Goal: Task Accomplishment & Management: Use online tool/utility

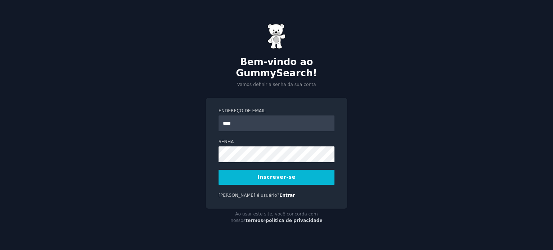
type input "**********"
click at [312, 171] on button "Inscrever-se" at bounding box center [277, 177] width 116 height 15
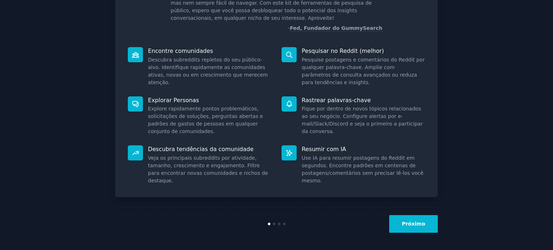
click at [420, 227] on button "Próximo" at bounding box center [413, 224] width 49 height 18
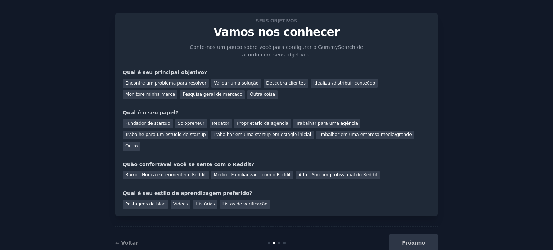
scroll to position [15, 0]
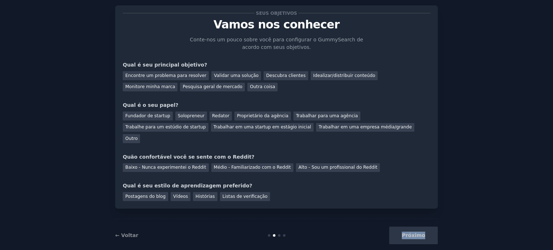
click at [420, 227] on div "Próximo" at bounding box center [384, 236] width 108 height 18
click at [140, 134] on div "Outro" at bounding box center [131, 138] width 17 height 9
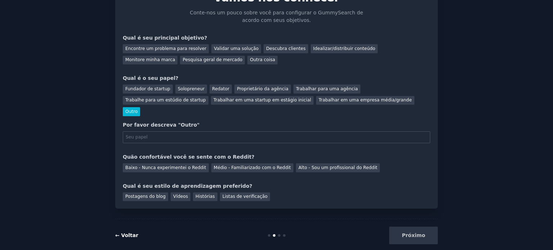
click at [126, 233] on font "← Voltar" at bounding box center [126, 236] width 23 height 6
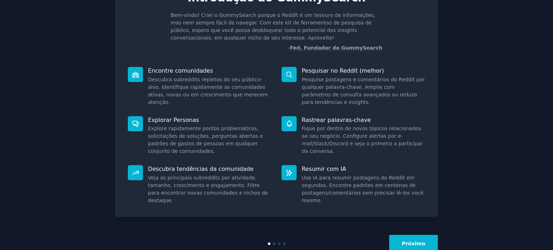
click at [408, 243] on font "Próximo" at bounding box center [413, 244] width 23 height 6
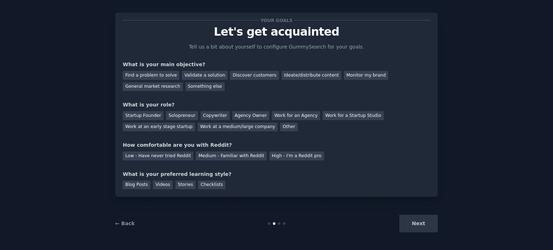
scroll to position [15, 0]
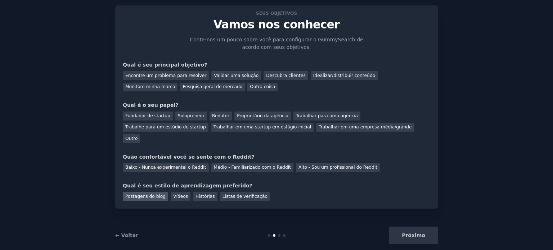
click at [147, 194] on font "Postagens do blog" at bounding box center [145, 196] width 40 height 5
click at [162, 165] on font "Baixo - Nunca experimentei o Reddit" at bounding box center [165, 167] width 81 height 5
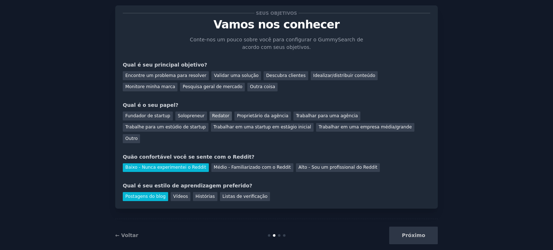
click at [216, 116] on font "Redator" at bounding box center [220, 115] width 17 height 5
click at [165, 75] on font "Encontre um problema para resolver" at bounding box center [165, 75] width 81 height 5
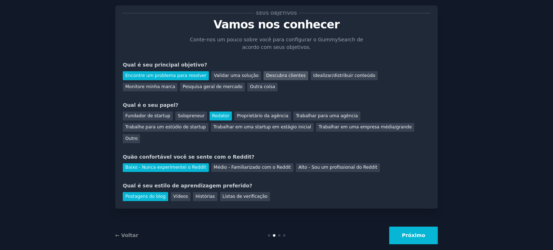
click at [273, 78] on font "Descubra clientes" at bounding box center [286, 75] width 40 height 5
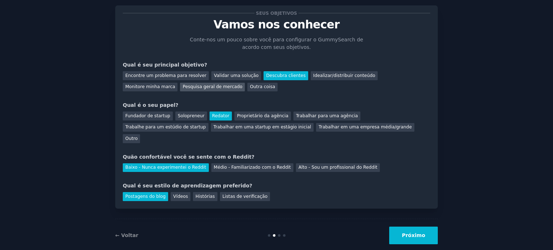
click at [183, 88] on font "Pesquisa geral de mercado" at bounding box center [213, 86] width 60 height 5
click at [420, 233] on font "Próximo" at bounding box center [413, 236] width 23 height 6
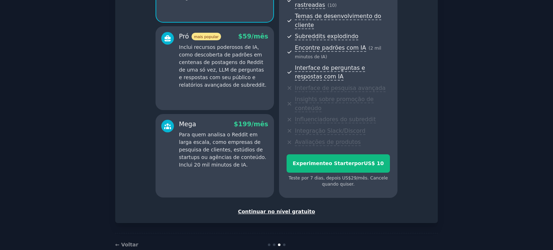
scroll to position [133, 0]
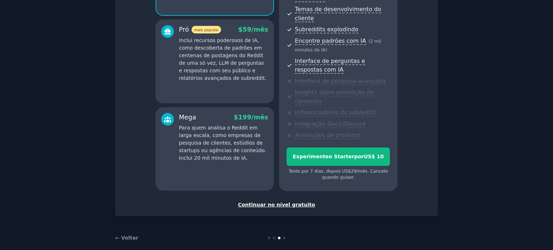
click at [280, 202] on font "Continuar no nível gratuito" at bounding box center [276, 205] width 77 height 6
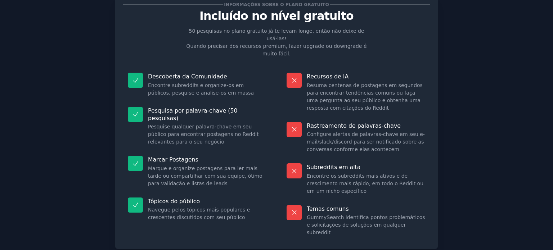
scroll to position [36, 0]
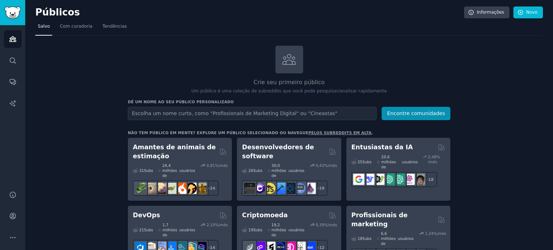
drag, startPoint x: 111, startPoint y: 1, endPoint x: 492, endPoint y: 106, distance: 394.6
click at [529, 13] on font "Novo" at bounding box center [532, 12] width 11 height 5
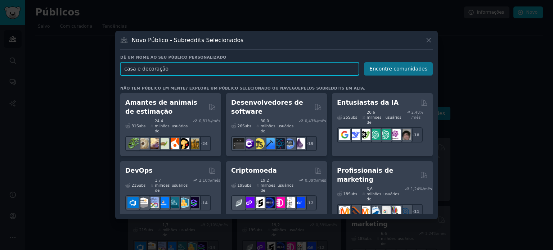
type input "casa e decoração"
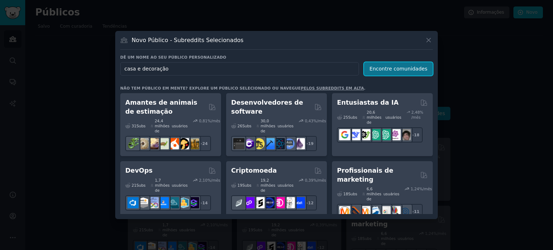
click at [424, 69] on font "Encontre comunidades" at bounding box center [399, 69] width 58 height 6
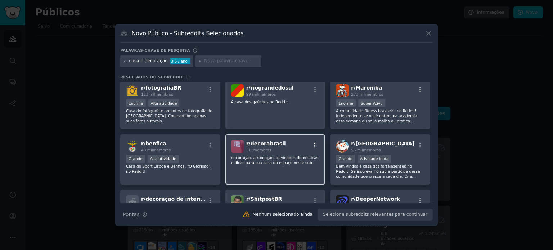
scroll to position [72, 0]
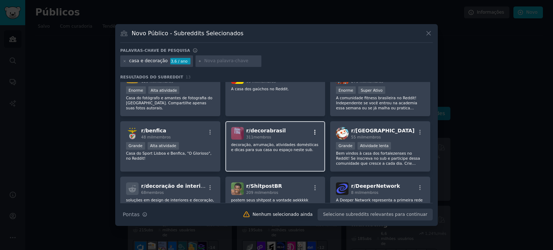
click at [316, 131] on icon "button" at bounding box center [315, 132] width 6 height 6
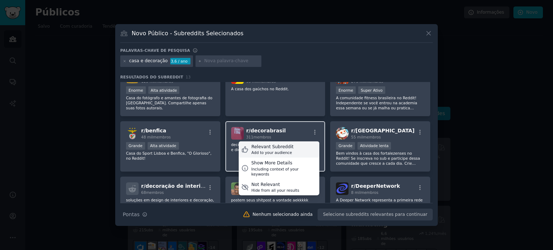
click at [302, 149] on div "Relevant Subreddit Add to your audience" at bounding box center [279, 150] width 81 height 17
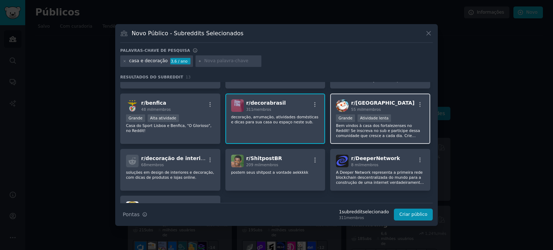
scroll to position [144, 0]
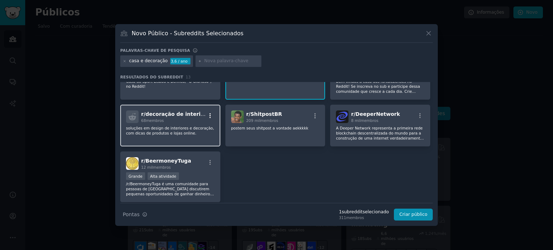
click at [207, 115] on icon "button" at bounding box center [210, 116] width 6 height 6
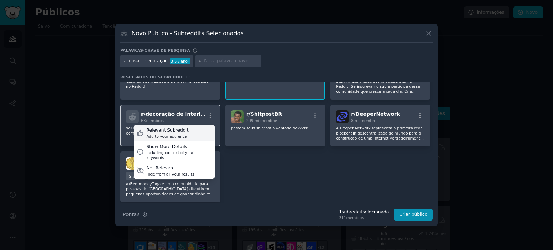
click at [168, 134] on div "Add to your audience" at bounding box center [168, 136] width 42 height 5
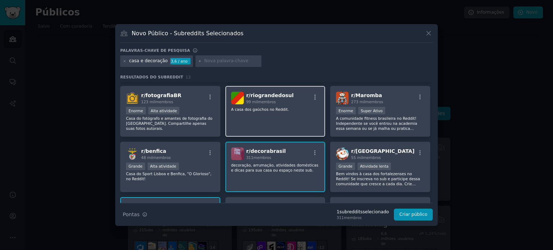
scroll to position [0, 0]
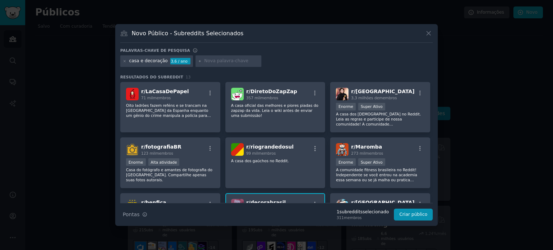
click at [138, 63] on font "casa e decoração" at bounding box center [148, 60] width 39 height 5
drag, startPoint x: 142, startPoint y: 62, endPoint x: 130, endPoint y: 62, distance: 11.5
click at [130, 62] on font "casa e decoração" at bounding box center [148, 60] width 39 height 5
click at [125, 61] on icon at bounding box center [125, 61] width 4 height 4
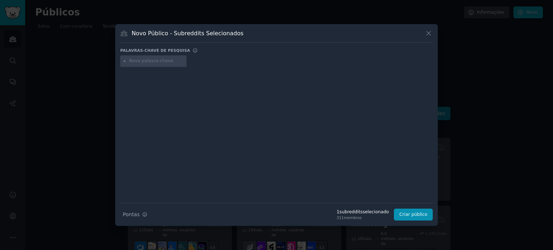
click at [144, 62] on input "text" at bounding box center [156, 61] width 55 height 6
type input "decoração"
click at [211, 117] on div at bounding box center [276, 130] width 313 height 121
click at [158, 59] on input "decoração" at bounding box center [156, 61] width 55 height 6
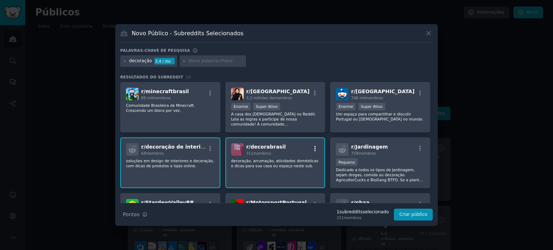
click at [315, 148] on icon "button" at bounding box center [315, 149] width 6 height 6
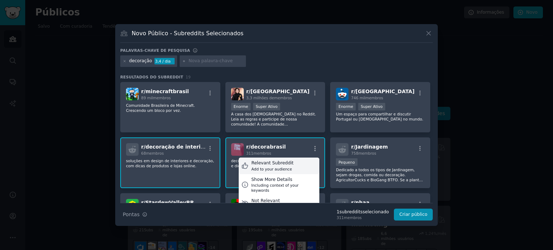
click at [275, 168] on div "Add to your audience" at bounding box center [272, 169] width 42 height 5
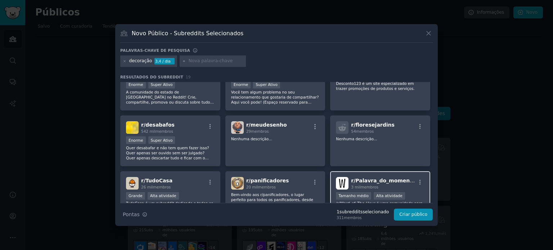
scroll to position [252, 0]
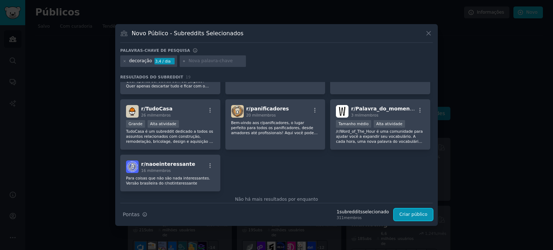
click at [414, 214] on font "Criar público" at bounding box center [414, 214] width 28 height 5
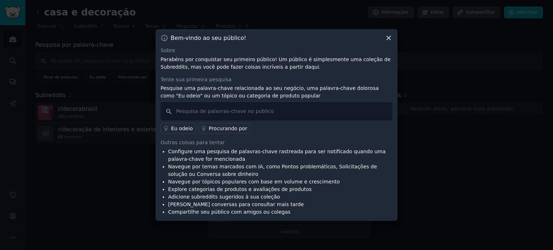
click at [385, 39] on icon at bounding box center [389, 38] width 8 height 8
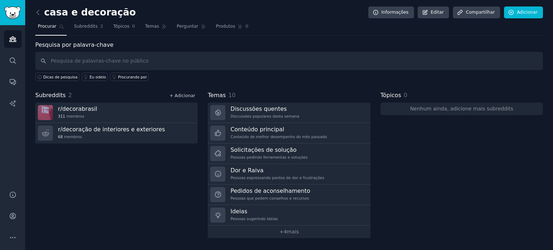
click at [189, 94] on font "+ Adicionar" at bounding box center [183, 95] width 26 height 5
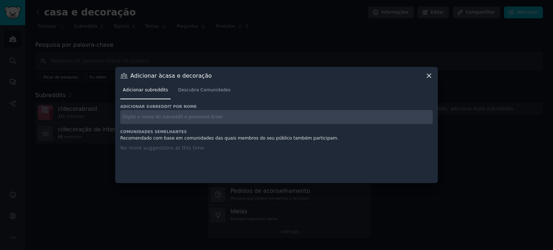
click at [163, 117] on input "text" at bounding box center [276, 117] width 313 height 14
type input "d"
type input "casa mulheres"
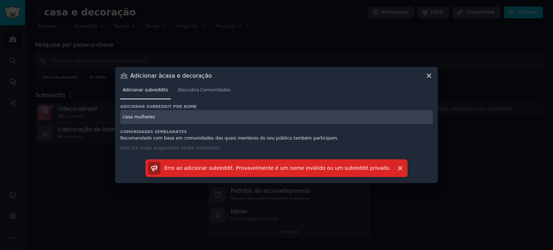
drag, startPoint x: 181, startPoint y: 119, endPoint x: 124, endPoint y: 115, distance: 57.1
click at [124, 115] on input "casa mulheres" at bounding box center [276, 117] width 313 height 14
click at [197, 92] on font "Descubra Comunidades" at bounding box center [204, 90] width 53 height 5
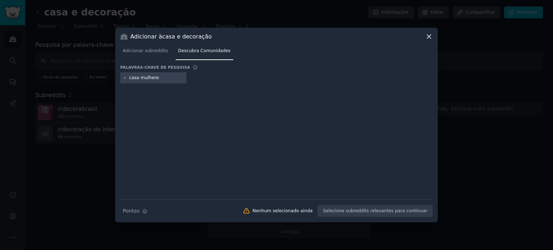
type input "casa mulheres"
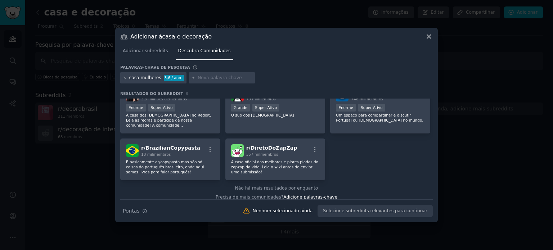
scroll to position [72, 0]
click at [209, 123] on font "A casa dos [DEMOGRAPHIC_DATA] no Reddit. Leia as regras e participe de nossa co…" at bounding box center [168, 132] width 85 height 40
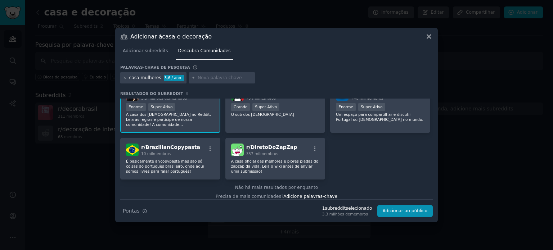
click at [209, 123] on font "A casa dos [DEMOGRAPHIC_DATA] no Reddit. Leia as regras e participe de nossa co…" at bounding box center [168, 132] width 85 height 40
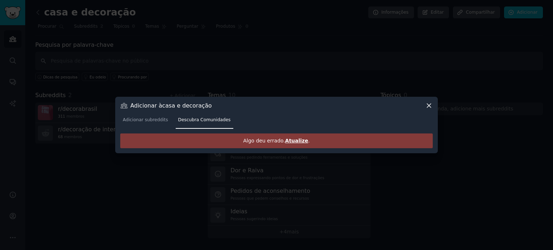
click at [428, 105] on icon at bounding box center [429, 106] width 4 height 4
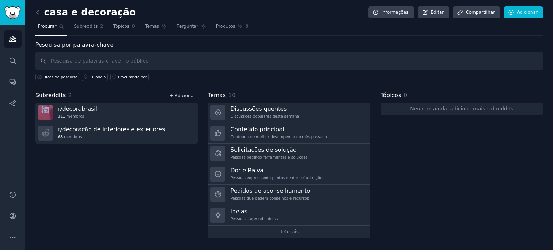
click at [188, 94] on font "+ Adicionar" at bounding box center [183, 95] width 26 height 5
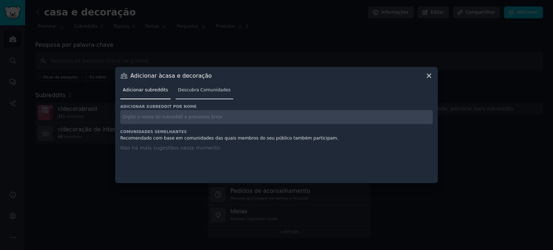
click at [211, 89] on font "Descubra Comunidades" at bounding box center [204, 90] width 53 height 5
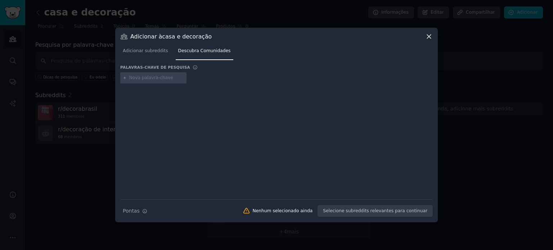
click at [149, 77] on input "text" at bounding box center [156, 78] width 55 height 6
type input "organização lar"
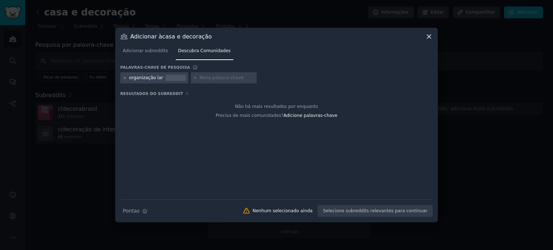
click at [123, 78] on icon at bounding box center [125, 78] width 4 height 4
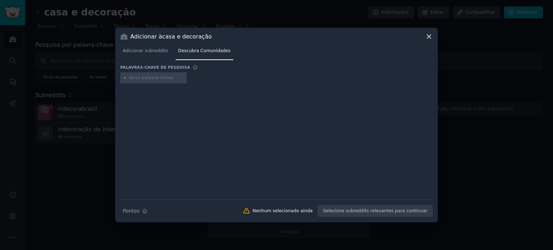
click at [140, 76] on input "text" at bounding box center [156, 78] width 55 height 6
type input "organizze"
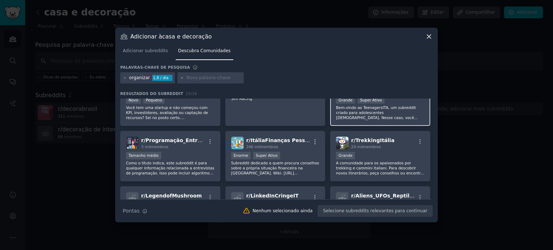
scroll to position [146, 0]
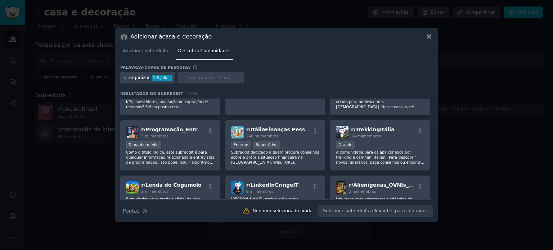
click at [123, 77] on icon at bounding box center [125, 78] width 4 height 4
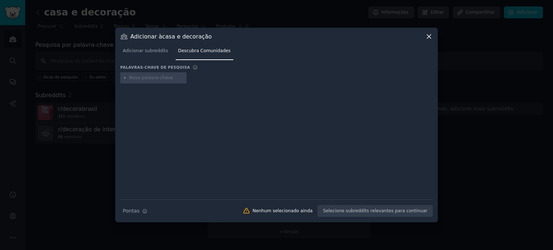
click at [160, 76] on input "text" at bounding box center [156, 78] width 55 height 6
click at [428, 37] on icon at bounding box center [429, 37] width 8 height 8
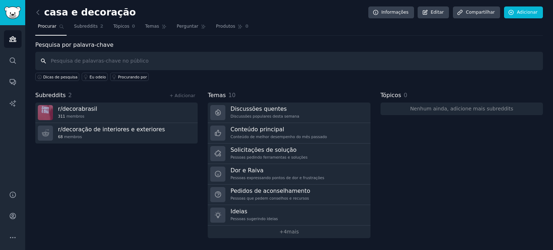
click at [66, 61] on input "text" at bounding box center [289, 61] width 508 height 18
click at [191, 93] on font "+ Adicionar" at bounding box center [183, 95] width 26 height 5
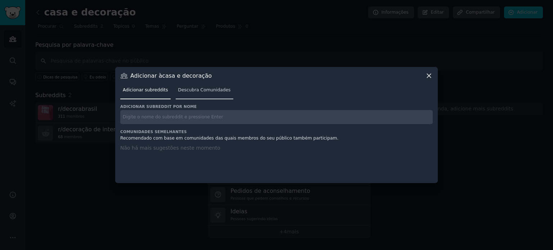
click at [183, 89] on font "Descubra Comunidades" at bounding box center [204, 90] width 53 height 5
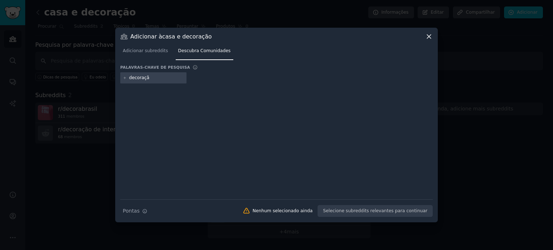
type input "decoração"
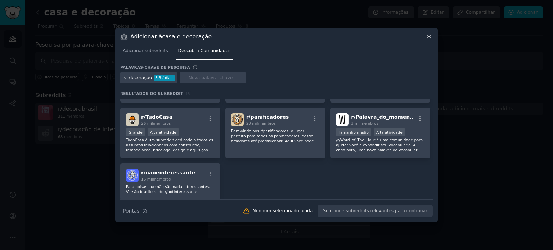
scroll to position [248, 0]
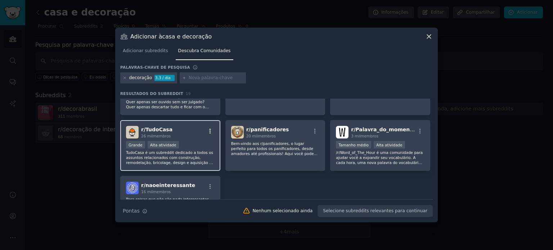
click at [210, 129] on icon "button" at bounding box center [210, 131] width 6 height 6
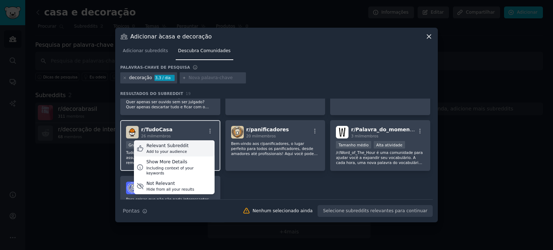
click at [192, 148] on div "Relevant Subreddit Add to your audience" at bounding box center [174, 149] width 81 height 17
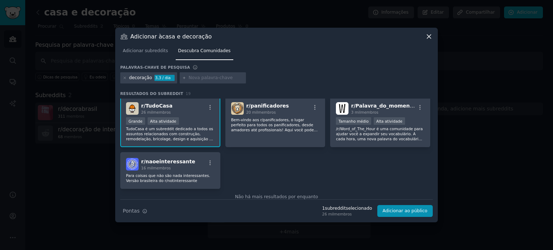
scroll to position [284, 0]
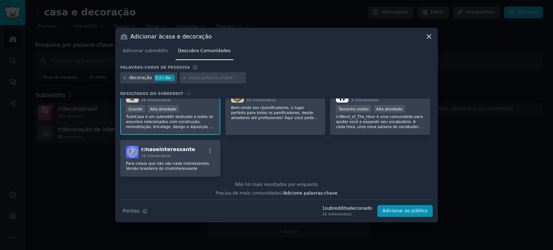
click at [123, 77] on icon at bounding box center [125, 78] width 4 height 4
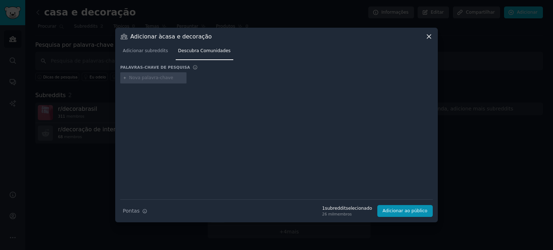
click at [137, 78] on input "text" at bounding box center [156, 78] width 55 height 6
drag, startPoint x: 154, startPoint y: 75, endPoint x: 121, endPoint y: 75, distance: 32.8
click at [121, 75] on div "decorize" at bounding box center [153, 78] width 66 height 12
type input "decoration"
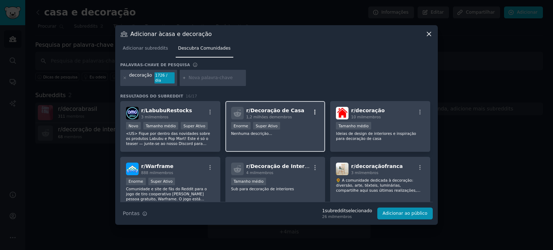
click at [315, 109] on icon "button" at bounding box center [315, 112] width 6 height 6
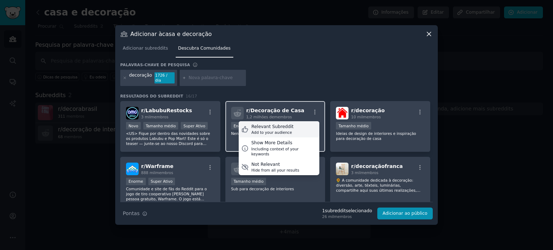
click at [282, 130] on div "Add to your audience" at bounding box center [272, 132] width 42 height 5
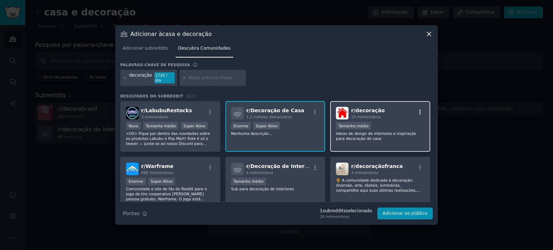
click at [419, 109] on icon "button" at bounding box center [420, 112] width 6 height 6
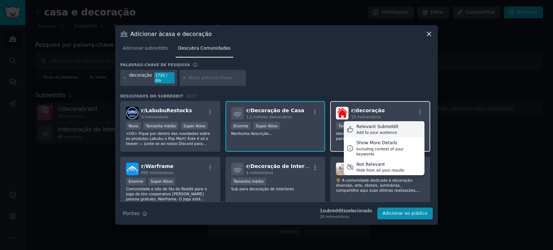
click at [385, 130] on div "Add to your audience" at bounding box center [378, 132] width 42 height 5
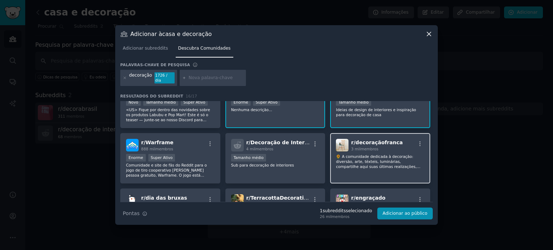
scroll to position [36, 0]
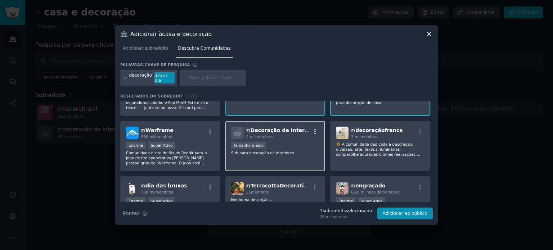
click at [314, 129] on icon "button" at bounding box center [315, 132] width 6 height 6
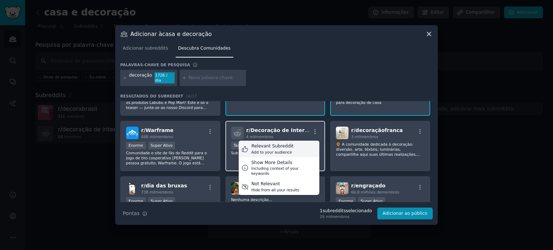
click at [286, 150] on div "Add to your audience" at bounding box center [272, 152] width 42 height 5
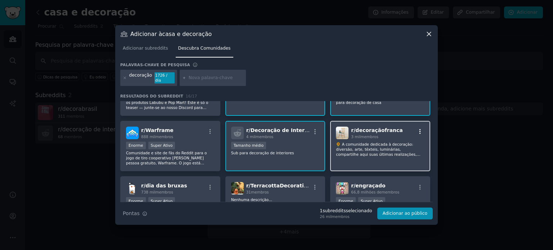
click at [419, 130] on icon "button" at bounding box center [420, 132] width 6 height 6
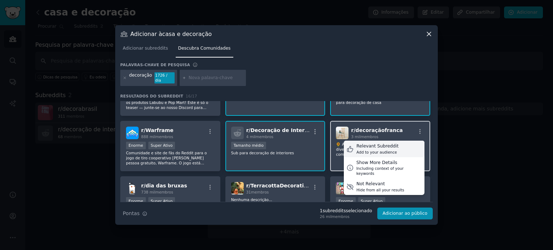
click at [380, 150] on div "Add to your audience" at bounding box center [378, 152] width 42 height 5
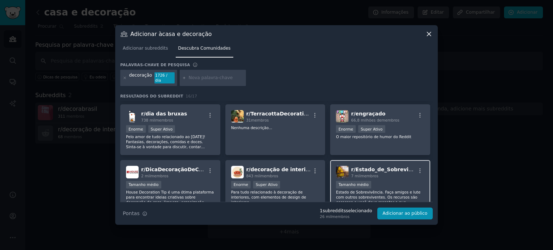
scroll to position [144, 0]
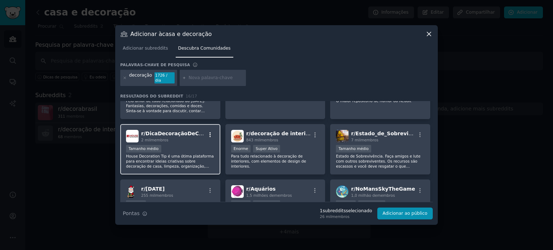
click at [211, 132] on icon "button" at bounding box center [210, 135] width 6 height 6
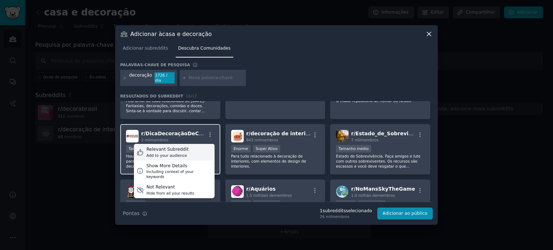
click at [189, 148] on div "Relevant Subreddit Add to your audience" at bounding box center [174, 152] width 81 height 17
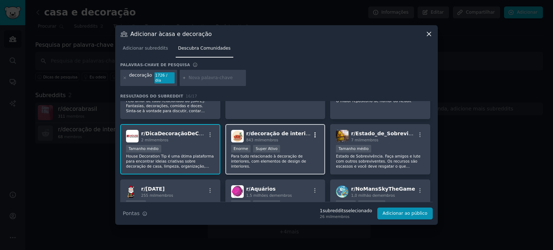
click at [313, 132] on icon "button" at bounding box center [315, 135] width 6 height 6
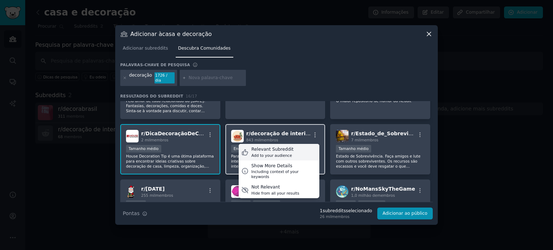
click at [278, 147] on div "Relevant Subreddit" at bounding box center [272, 150] width 42 height 6
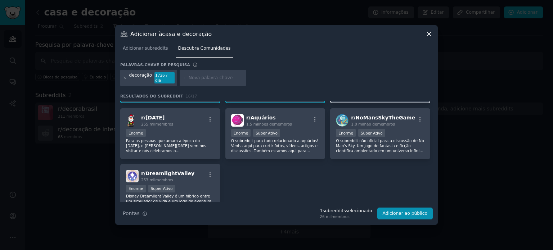
scroll to position [216, 0]
click at [396, 211] on font "Adicionar ao público" at bounding box center [405, 213] width 45 height 5
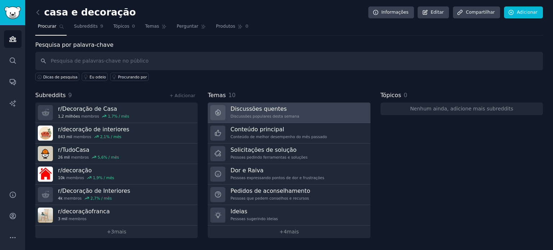
click at [261, 110] on font "Discussões quentes" at bounding box center [259, 109] width 56 height 7
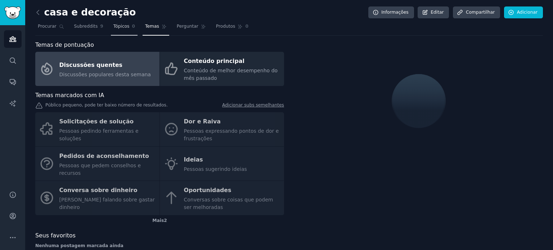
click at [121, 28] on font "Tópicos" at bounding box center [121, 26] width 16 height 5
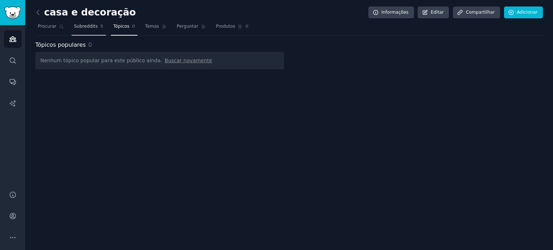
click at [83, 30] on link "Subreddits 9" at bounding box center [89, 28] width 34 height 15
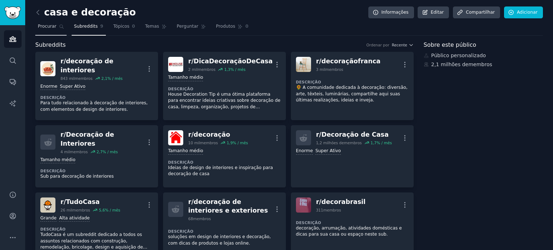
click at [46, 27] on font "Procurar" at bounding box center [47, 26] width 19 height 5
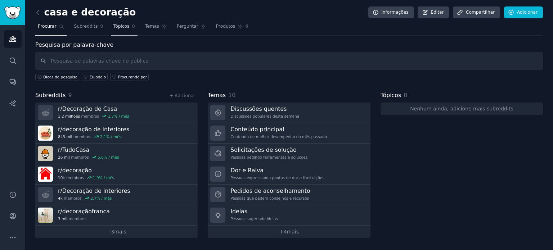
click at [119, 28] on font "Tópicos" at bounding box center [121, 26] width 16 height 5
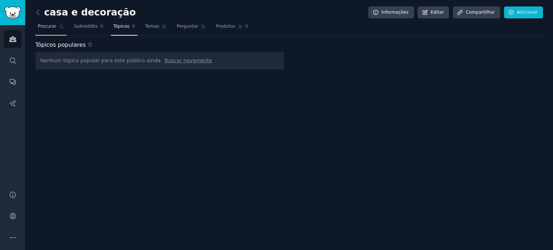
click at [46, 29] on font "Procurar" at bounding box center [47, 26] width 19 height 5
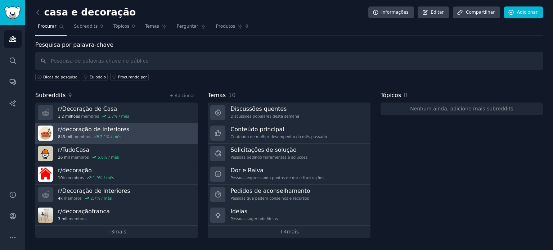
click at [81, 131] on font "decoração de interiores" at bounding box center [95, 129] width 67 height 7
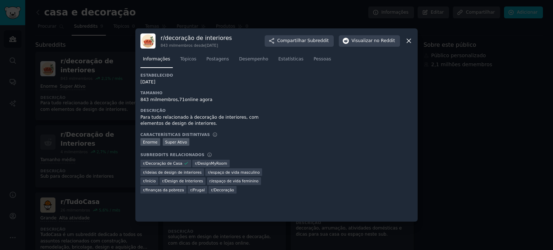
click at [409, 39] on icon at bounding box center [409, 41] width 8 height 8
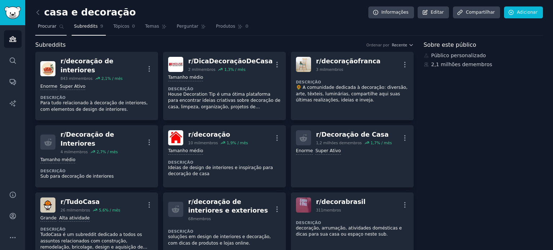
click at [47, 27] on font "Procurar" at bounding box center [47, 26] width 19 height 5
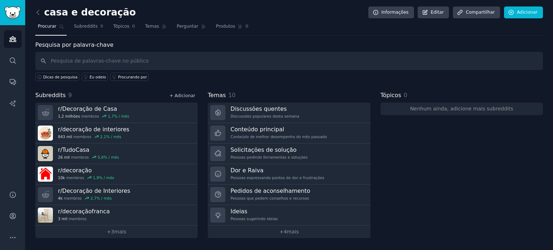
click at [189, 94] on font "+ Adicionar" at bounding box center [183, 95] width 26 height 5
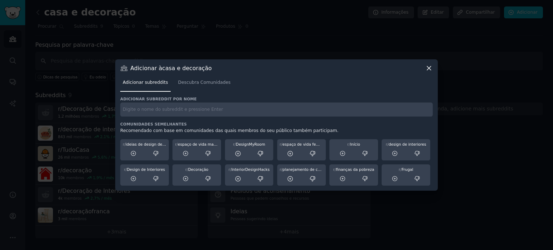
click at [165, 109] on input "text" at bounding box center [276, 110] width 313 height 14
type input "c"
drag, startPoint x: 150, startPoint y: 108, endPoint x: 107, endPoint y: 108, distance: 43.2
click at [107, 108] on div "​ Adicionar à casa e decoração Adicionar subreddits Descubra Comunidades Adicio…" at bounding box center [277, 125] width 548 height 250
type input "m"
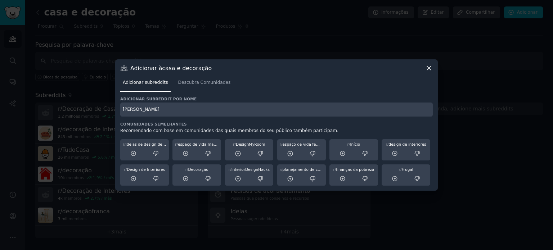
type input "[PERSON_NAME]"
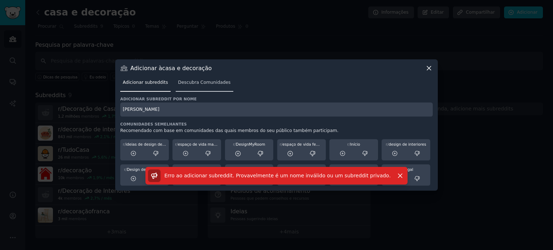
click at [199, 79] on link "Descubra Comunidades" at bounding box center [205, 84] width 58 height 15
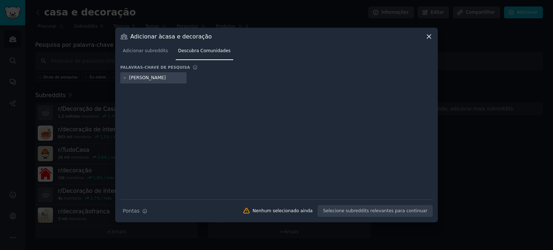
type input "[PERSON_NAME]"
click at [154, 77] on input "[PERSON_NAME]" at bounding box center [156, 78] width 55 height 6
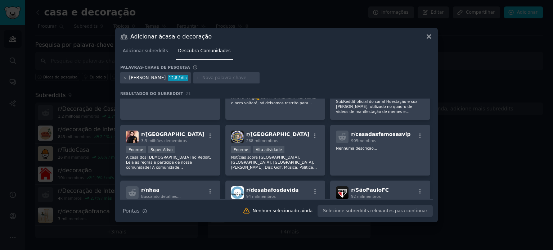
scroll to position [108, 0]
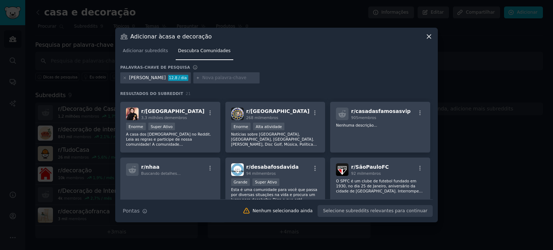
click at [125, 76] on icon at bounding box center [125, 78] width 4 height 4
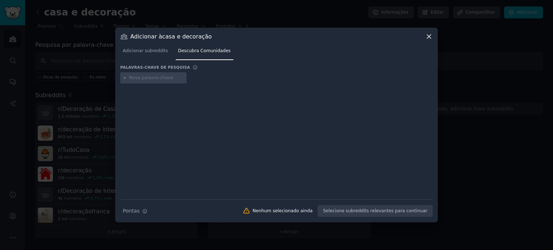
click at [145, 76] on input "text" at bounding box center [156, 78] width 55 height 6
type input "apartamento"
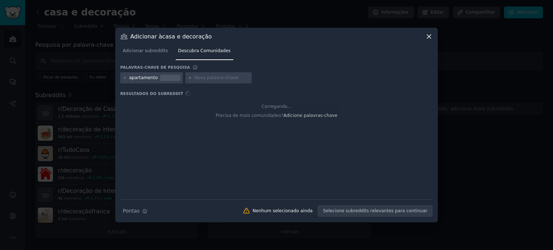
click at [194, 49] on font "Descubra Comunidades" at bounding box center [204, 50] width 53 height 5
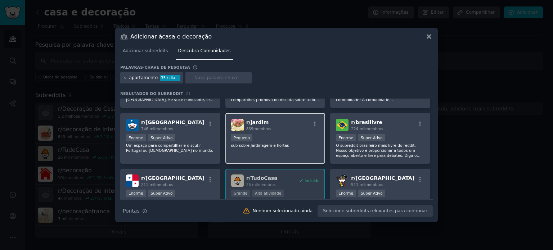
scroll to position [108, 0]
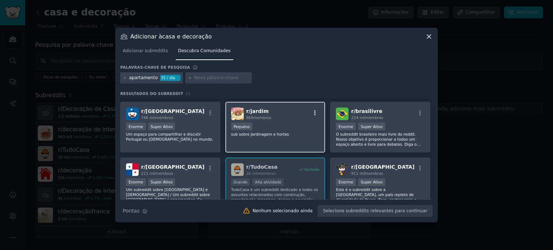
click at [314, 111] on icon "button" at bounding box center [315, 113] width 6 height 6
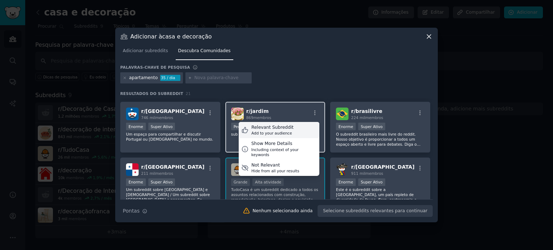
click at [282, 132] on div "Add to your audience" at bounding box center [272, 133] width 42 height 5
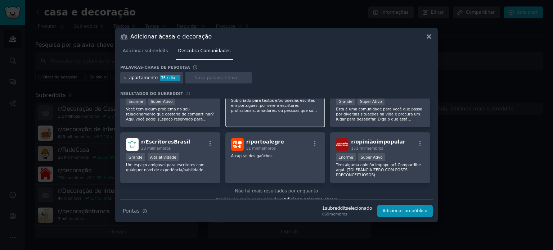
scroll to position [307, 0]
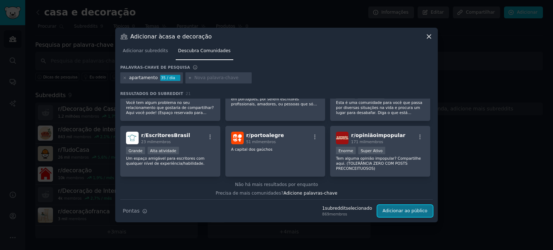
click at [406, 214] on font "Adicionar ao público" at bounding box center [405, 211] width 45 height 5
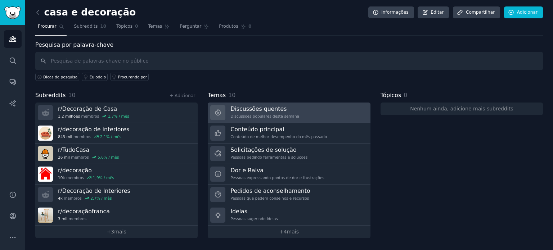
click at [261, 103] on link "Discussões quentes Discussões populares desta semana" at bounding box center [289, 113] width 162 height 21
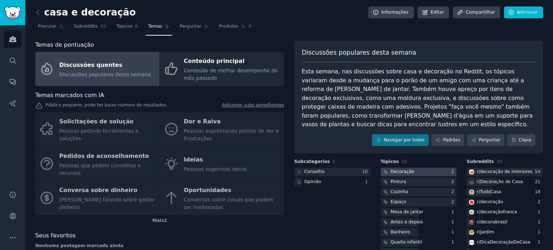
click at [442, 168] on div at bounding box center [419, 172] width 76 height 9
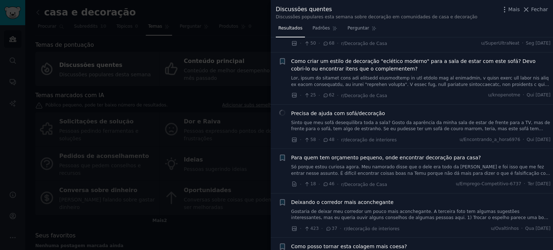
scroll to position [180, 0]
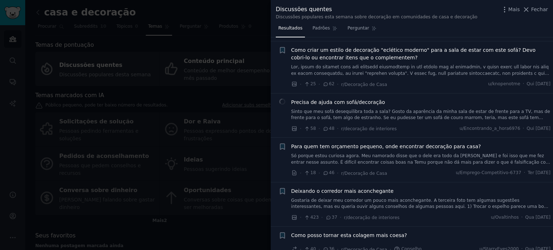
click at [411, 144] on font "Para quem tem orçamento pequeno, onde encontrar decoração para casa?" at bounding box center [386, 147] width 190 height 6
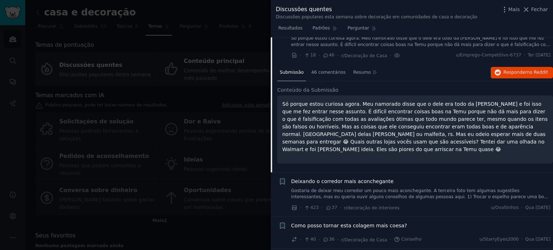
scroll to position [309, 0]
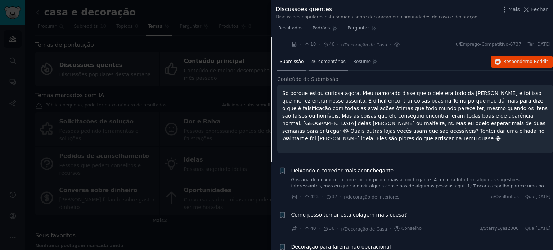
click at [324, 59] on font "46 comentários" at bounding box center [328, 61] width 35 height 5
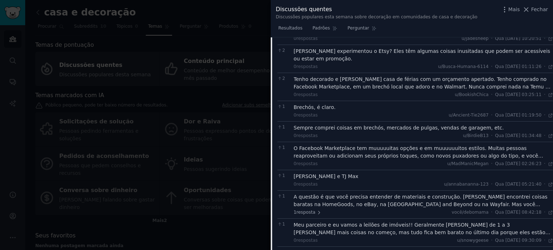
scroll to position [777, 0]
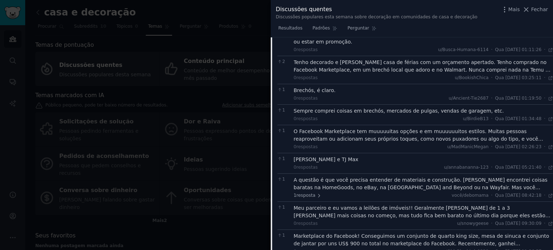
click at [225, 234] on div at bounding box center [276, 125] width 553 height 250
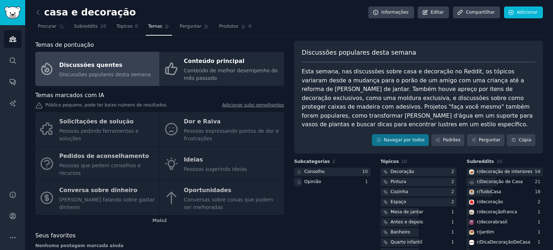
click at [132, 73] on font "Discussões populares desta semana" at bounding box center [105, 75] width 92 height 6
click at [52, 25] on font "Procurar" at bounding box center [47, 26] width 19 height 5
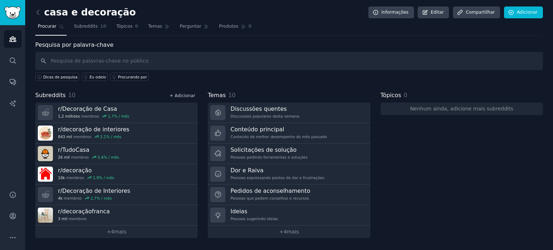
click at [186, 97] on font "+ Adicionar" at bounding box center [183, 95] width 26 height 5
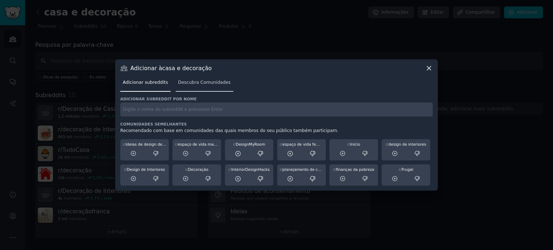
click at [205, 81] on font "Descubra Comunidades" at bounding box center [204, 82] width 53 height 5
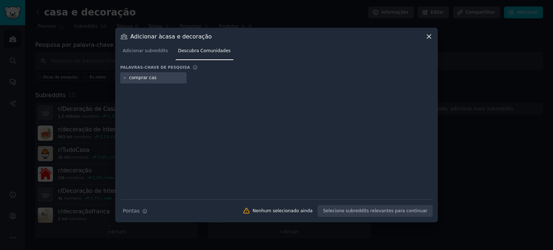
type input "comprar casa"
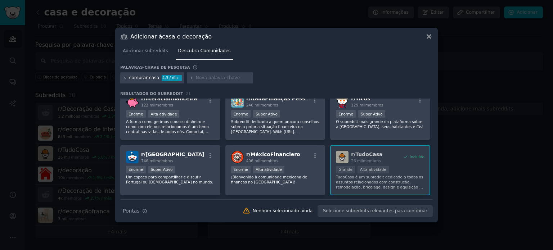
scroll to position [36, 0]
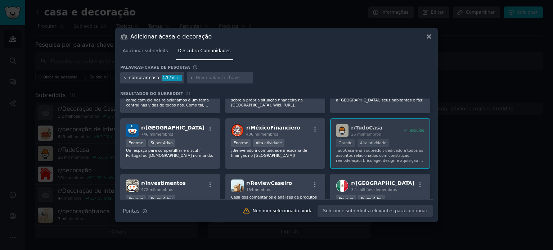
click at [125, 78] on icon at bounding box center [125, 78] width 4 height 4
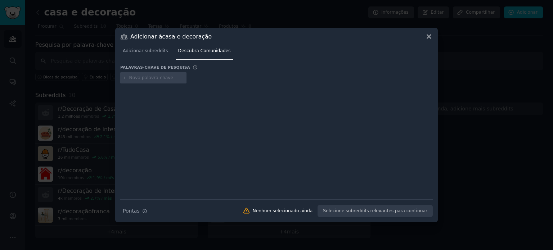
click at [154, 78] on input "text" at bounding box center [156, 78] width 55 height 6
click at [428, 35] on icon at bounding box center [429, 37] width 4 height 4
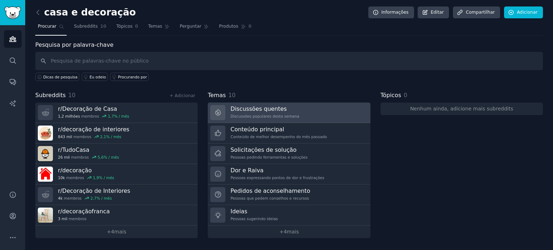
click at [262, 108] on font "Discussões quentes" at bounding box center [259, 109] width 56 height 7
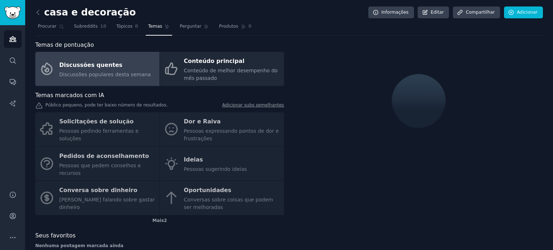
click at [88, 123] on div "Solicitações de solução Pessoas pedindo ferramentas e soluções Dor e Raiva Pess…" at bounding box center [159, 163] width 249 height 103
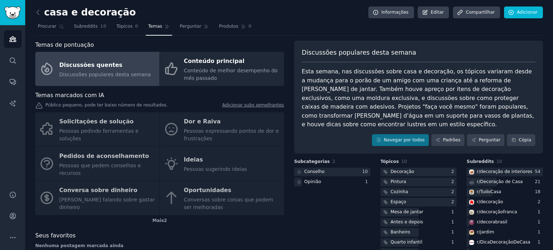
click at [94, 131] on div "Solicitações de solução Pessoas pedindo ferramentas e soluções Dor e Raiva Pess…" at bounding box center [159, 163] width 249 height 103
click at [103, 133] on div "Solicitações de solução Pessoas pedindo ferramentas e soluções Dor e Raiva Pess…" at bounding box center [159, 163] width 249 height 103
click at [121, 133] on div "Solicitações de solução Pessoas pedindo ferramentas e soluções Dor e Raiva Pess…" at bounding box center [159, 163] width 249 height 103
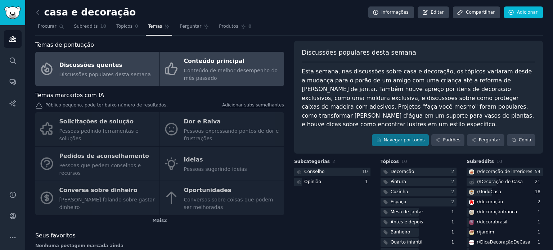
click at [207, 68] on font "Conteúdo de melhor desempenho do mês passado" at bounding box center [231, 74] width 94 height 13
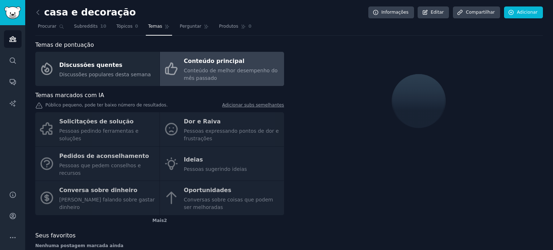
click at [258, 106] on font "Adicionar subs semelhantes" at bounding box center [253, 105] width 62 height 5
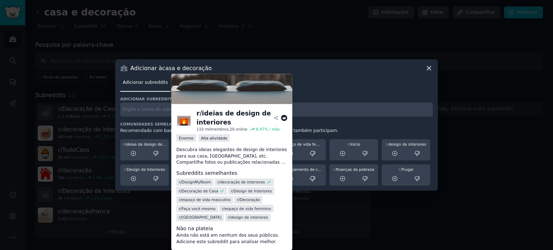
click at [134, 153] on icon at bounding box center [133, 153] width 5 height 5
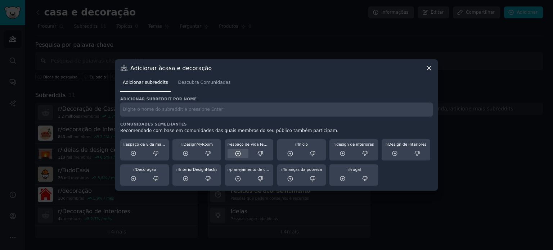
click at [238, 154] on icon at bounding box center [238, 153] width 5 height 5
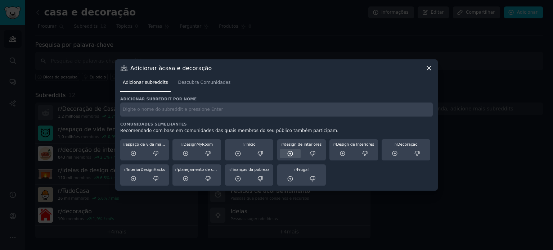
click at [290, 152] on icon at bounding box center [290, 154] width 6 height 6
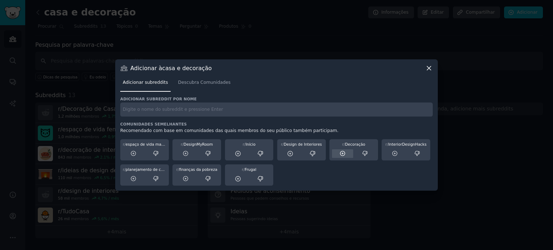
click at [342, 151] on icon at bounding box center [342, 153] width 5 height 5
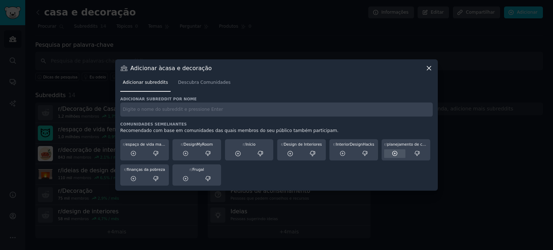
click at [394, 154] on icon at bounding box center [395, 153] width 5 height 5
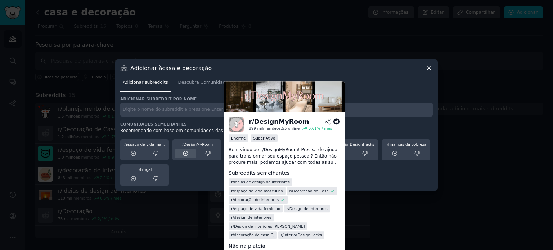
click at [186, 153] on icon at bounding box center [185, 153] width 5 height 5
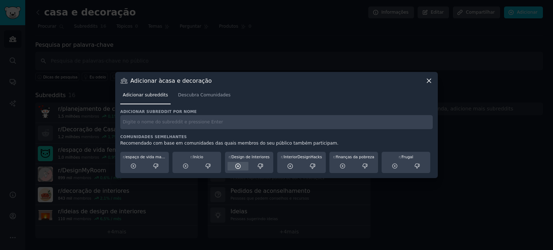
click at [237, 167] on icon at bounding box center [238, 166] width 6 height 6
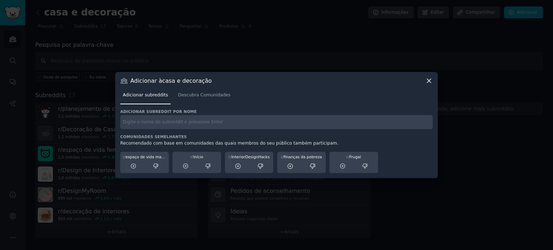
click at [428, 83] on icon at bounding box center [429, 81] width 8 height 8
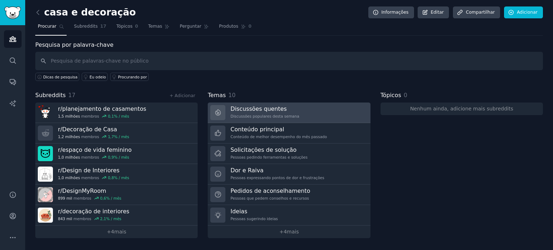
click at [256, 112] on div "Discussões quentes Discussões populares desta semana" at bounding box center [265, 112] width 69 height 15
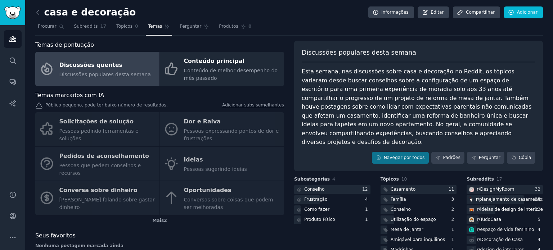
click at [104, 132] on div "Solicitações de solução Pessoas pedindo ferramentas e soluções Dor e Raiva Pess…" at bounding box center [159, 163] width 249 height 103
click at [243, 105] on font "Adicionar subs semelhantes" at bounding box center [253, 105] width 62 height 5
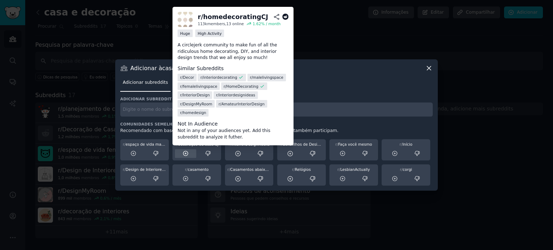
click at [183, 152] on icon at bounding box center [186, 154] width 6 height 6
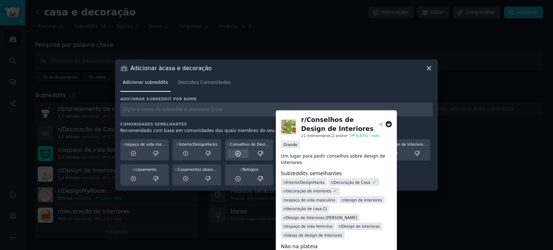
click at [236, 154] on icon at bounding box center [238, 154] width 6 height 6
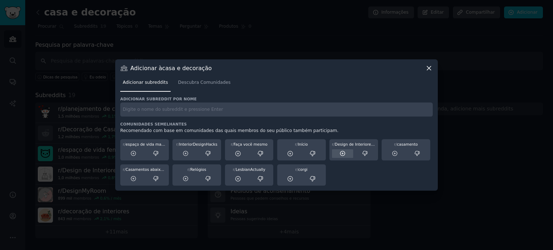
click at [342, 153] on icon at bounding box center [343, 154] width 6 height 6
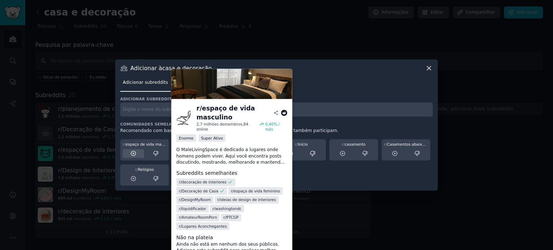
click at [135, 153] on icon at bounding box center [133, 153] width 5 height 5
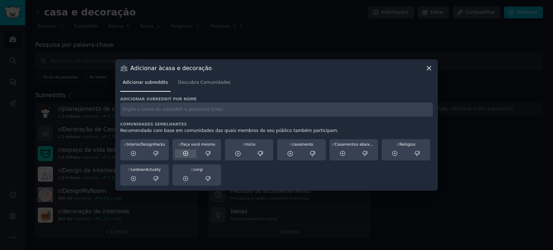
click at [187, 154] on icon at bounding box center [186, 154] width 6 height 6
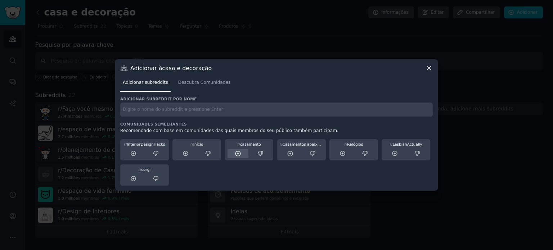
click at [239, 154] on icon at bounding box center [238, 154] width 6 height 6
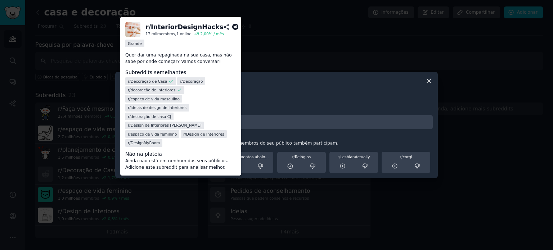
click at [132, 164] on icon at bounding box center [133, 166] width 5 height 5
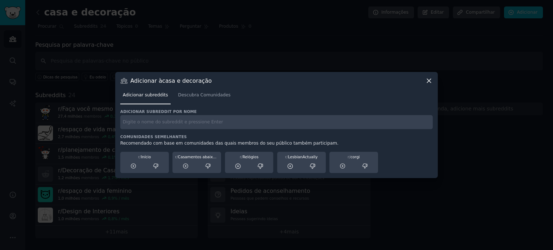
click at [354, 144] on div "Recomendado com base em comunidades das quais membros do seu público também par…" at bounding box center [276, 144] width 313 height 6
click at [162, 141] on font "Recomendado com base em comunidades das quais membros do seu público também par…" at bounding box center [229, 143] width 218 height 5
click at [164, 122] on input "text" at bounding box center [276, 122] width 313 height 14
click at [193, 97] on font "Descubra Comunidades" at bounding box center [204, 95] width 53 height 5
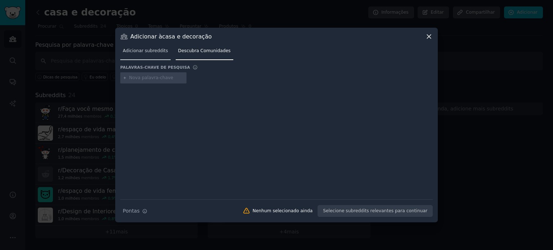
click at [141, 51] on font "Adicionar subreddits" at bounding box center [145, 50] width 45 height 5
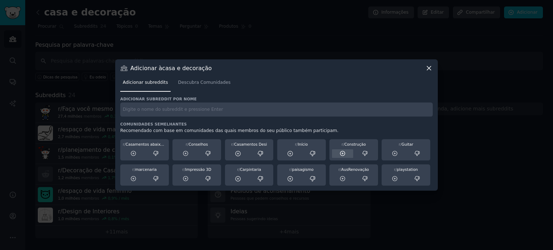
click at [339, 155] on div at bounding box center [342, 154] width 21 height 9
click at [394, 154] on icon at bounding box center [395, 154] width 6 height 6
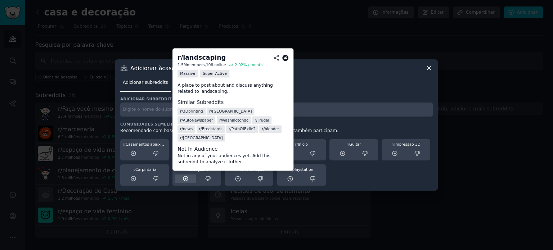
click at [186, 178] on icon at bounding box center [185, 179] width 5 height 5
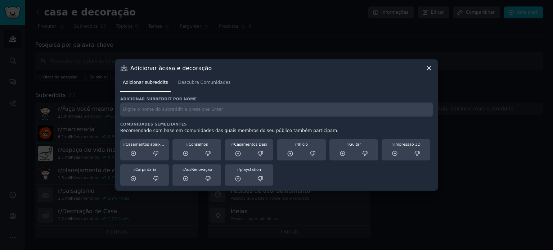
click at [254, 108] on input "text" at bounding box center [276, 110] width 313 height 14
type input "apartamento pequeno"
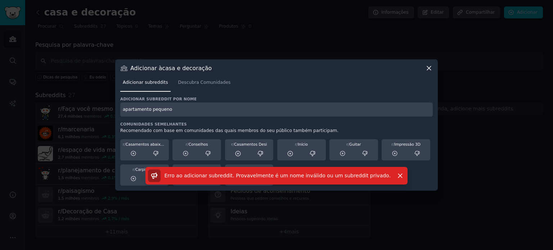
drag, startPoint x: 177, startPoint y: 109, endPoint x: 87, endPoint y: 106, distance: 90.5
click at [87, 106] on div "​ Adicionar à casa e decoração Adicionar subreddits Descubra Comunidades Adicio…" at bounding box center [277, 125] width 548 height 250
type input "casa"
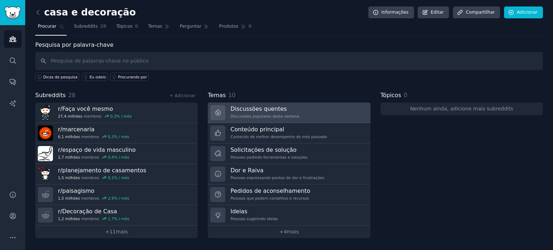
click at [254, 111] on font "Discussões quentes" at bounding box center [259, 109] width 56 height 7
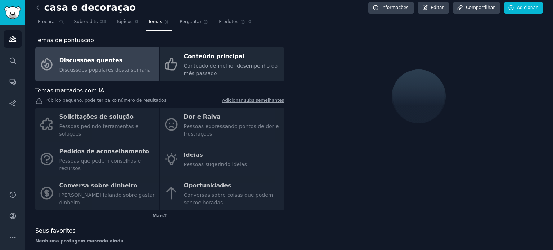
scroll to position [6, 0]
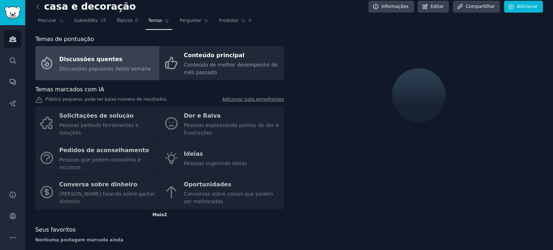
click at [165, 213] on font "2" at bounding box center [165, 215] width 3 height 5
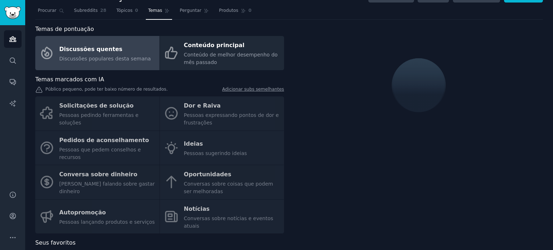
scroll to position [22, 0]
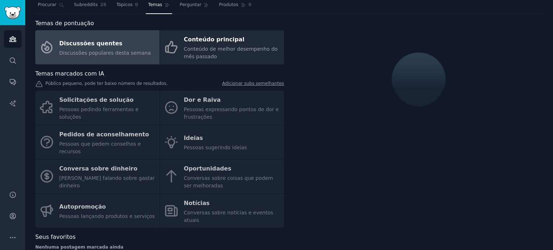
click at [75, 106] on div "Solicitações de solução Pessoas pedindo ferramentas e soluções Dor e Raiva Pess…" at bounding box center [159, 159] width 249 height 137
click at [265, 85] on font "Adicionar subs semelhantes" at bounding box center [253, 83] width 62 height 5
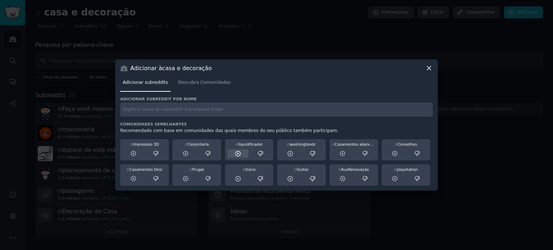
click at [238, 152] on icon at bounding box center [238, 154] width 6 height 6
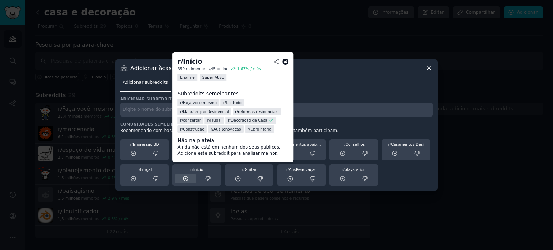
click at [185, 179] on icon at bounding box center [186, 179] width 6 height 6
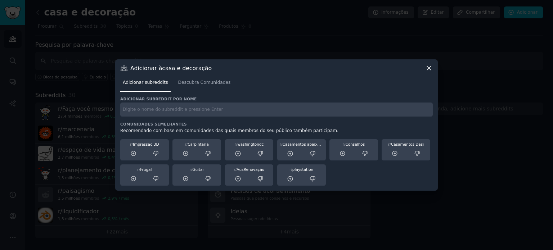
click at [426, 68] on icon at bounding box center [429, 68] width 8 height 8
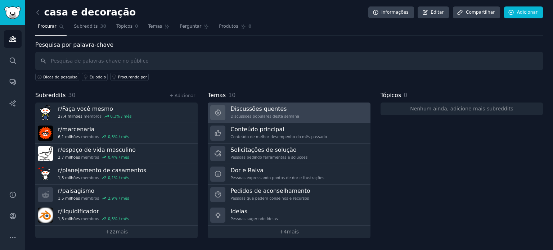
click at [267, 112] on div "Discussões quentes Discussões populares desta semana" at bounding box center [265, 112] width 69 height 15
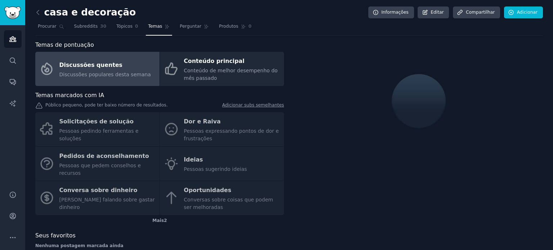
click at [234, 105] on font "Adicionar subs semelhantes" at bounding box center [253, 105] width 62 height 5
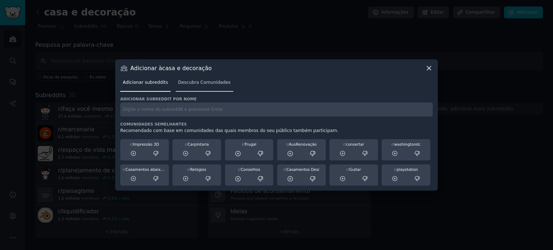
click at [203, 82] on font "Descubra Comunidades" at bounding box center [204, 82] width 53 height 5
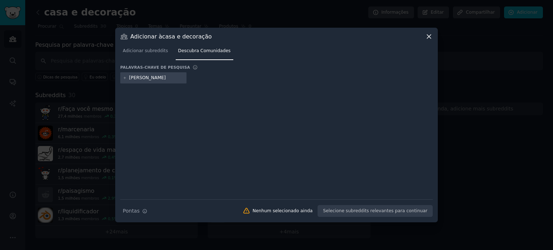
type input "sala"
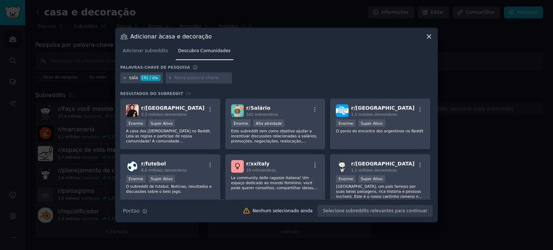
click at [124, 77] on icon at bounding box center [125, 78] width 2 height 2
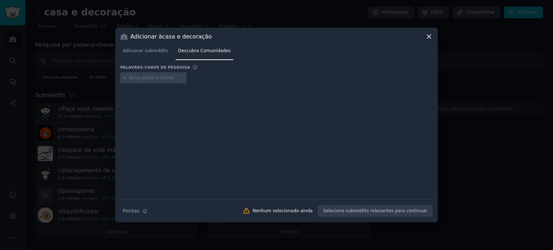
click at [159, 76] on input "text" at bounding box center [156, 78] width 55 height 6
type input "quarto"
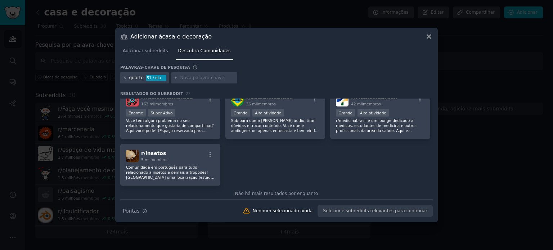
scroll to position [308, 0]
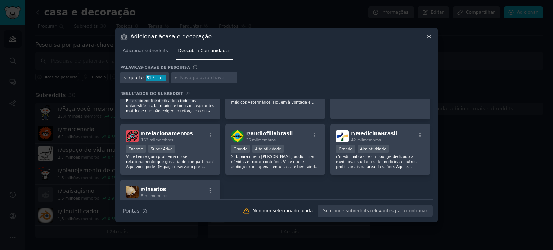
click at [432, 39] on icon at bounding box center [429, 37] width 8 height 8
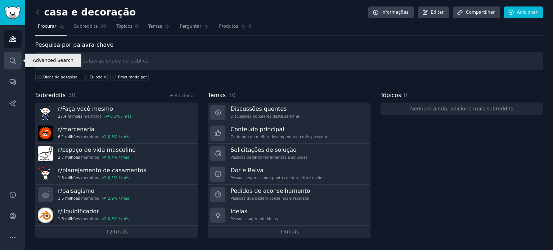
click at [7, 60] on link "Procurar" at bounding box center [13, 61] width 18 height 18
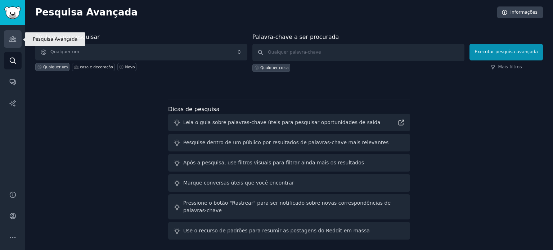
click at [14, 38] on icon "Barra lateral" at bounding box center [12, 39] width 6 height 5
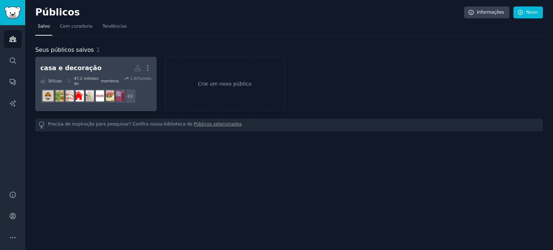
click at [75, 71] on font "casa e decoração" at bounding box center [70, 67] width 61 height 7
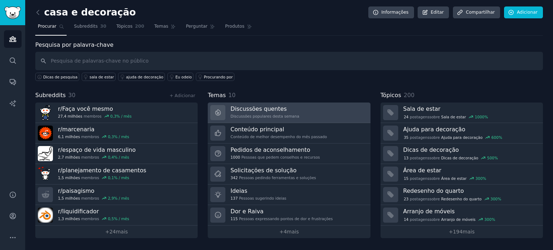
click at [243, 111] on font "Discussões quentes" at bounding box center [259, 109] width 56 height 7
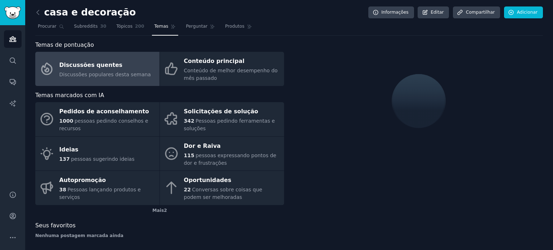
click at [129, 74] on font "Discussões populares desta semana" at bounding box center [105, 75] width 92 height 6
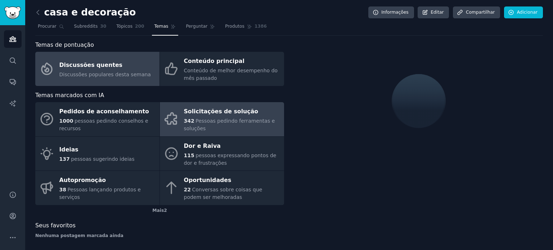
click at [206, 121] on font "Pessoas pedindo ferramentas e soluções" at bounding box center [229, 124] width 91 height 13
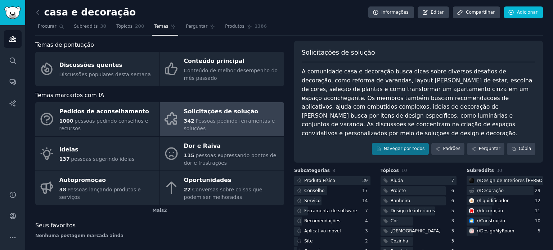
scroll to position [27, 0]
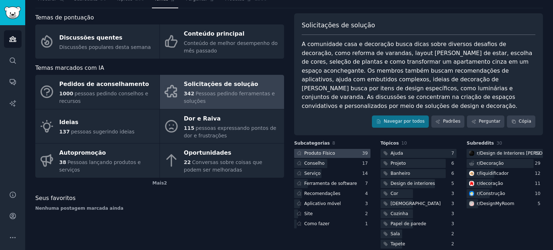
click at [343, 149] on div at bounding box center [332, 153] width 76 height 9
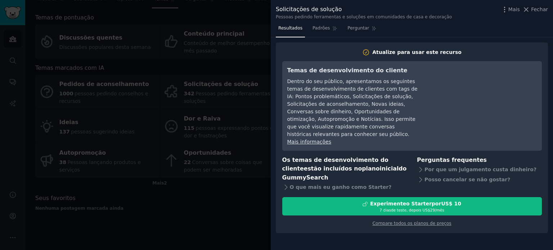
click at [233, 213] on div at bounding box center [276, 125] width 553 height 250
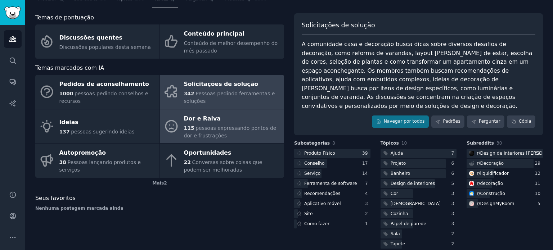
click at [217, 117] on div "Dor e Raiva" at bounding box center [232, 119] width 97 height 12
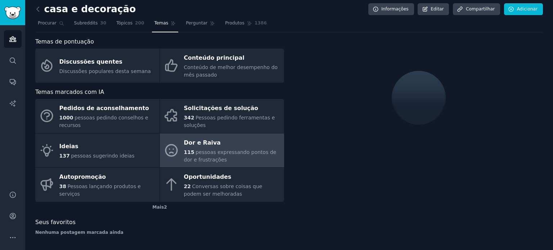
scroll to position [27, 0]
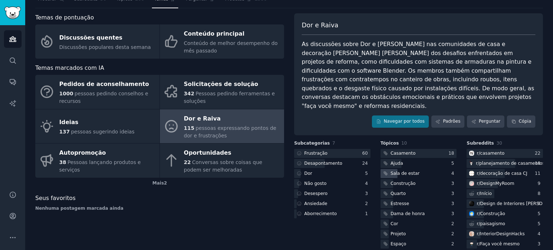
click at [401, 171] on font "Sala de estar" at bounding box center [405, 173] width 29 height 5
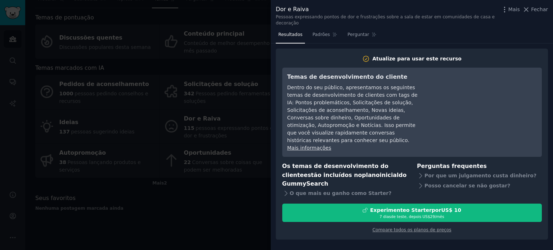
click at [249, 205] on div at bounding box center [276, 125] width 553 height 250
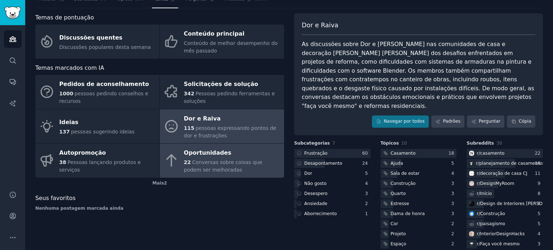
click at [227, 165] on div "22 Conversas sobre coisas que podem ser melhoradas" at bounding box center [232, 166] width 97 height 15
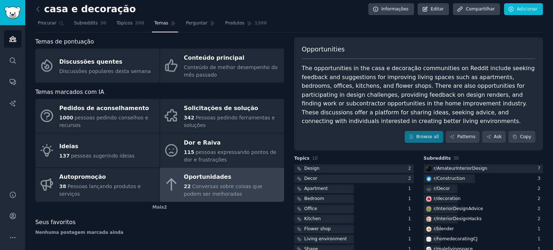
scroll to position [27, 0]
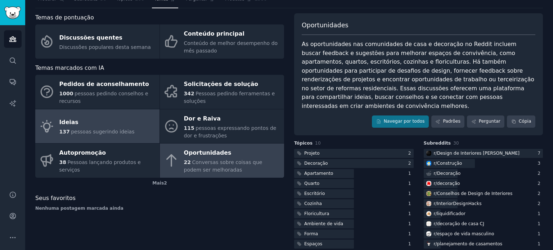
click at [78, 126] on div "Ideias" at bounding box center [96, 123] width 75 height 12
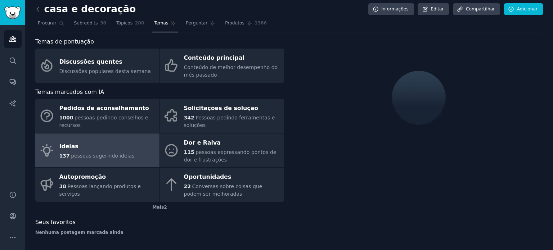
scroll to position [27, 0]
